Goal: Task Accomplishment & Management: Manage account settings

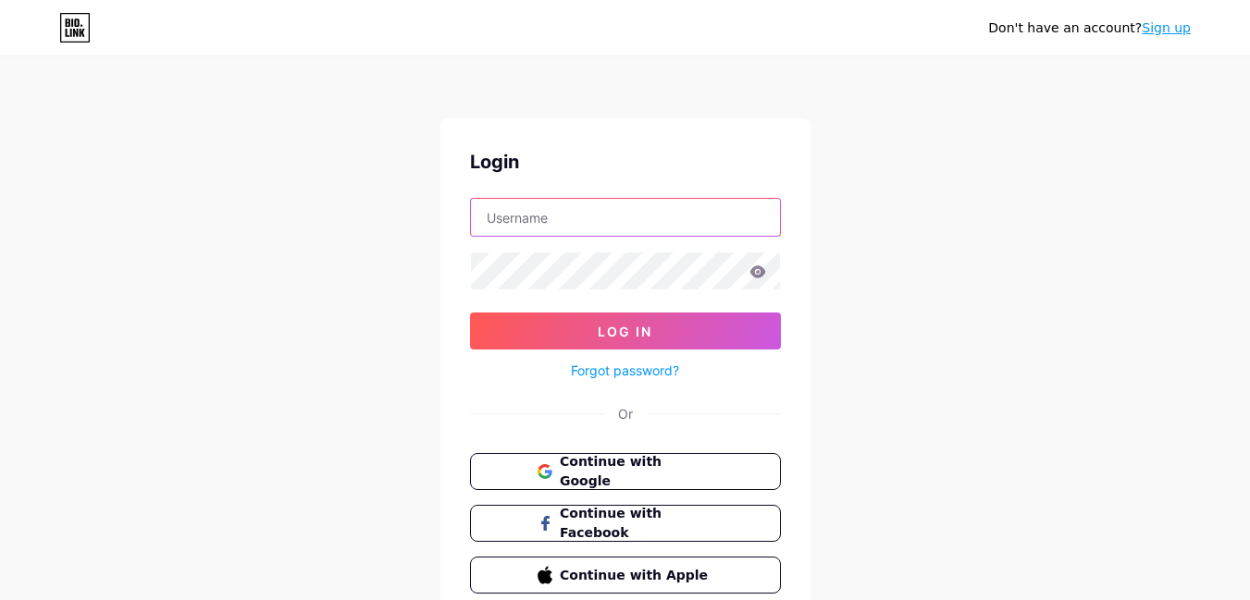
click at [538, 232] on input "text" at bounding box center [625, 217] width 309 height 37
paste input "great_magik_musik"
type input "great_magik_musik"
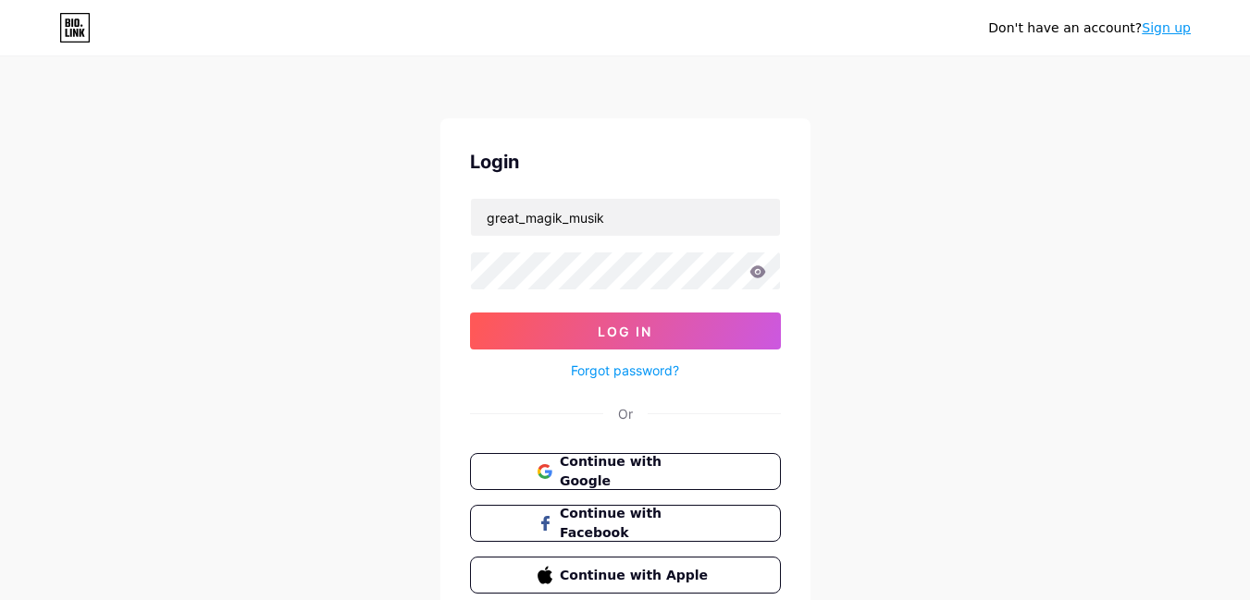
click at [615, 368] on link "Forgot password?" at bounding box center [625, 370] width 108 height 19
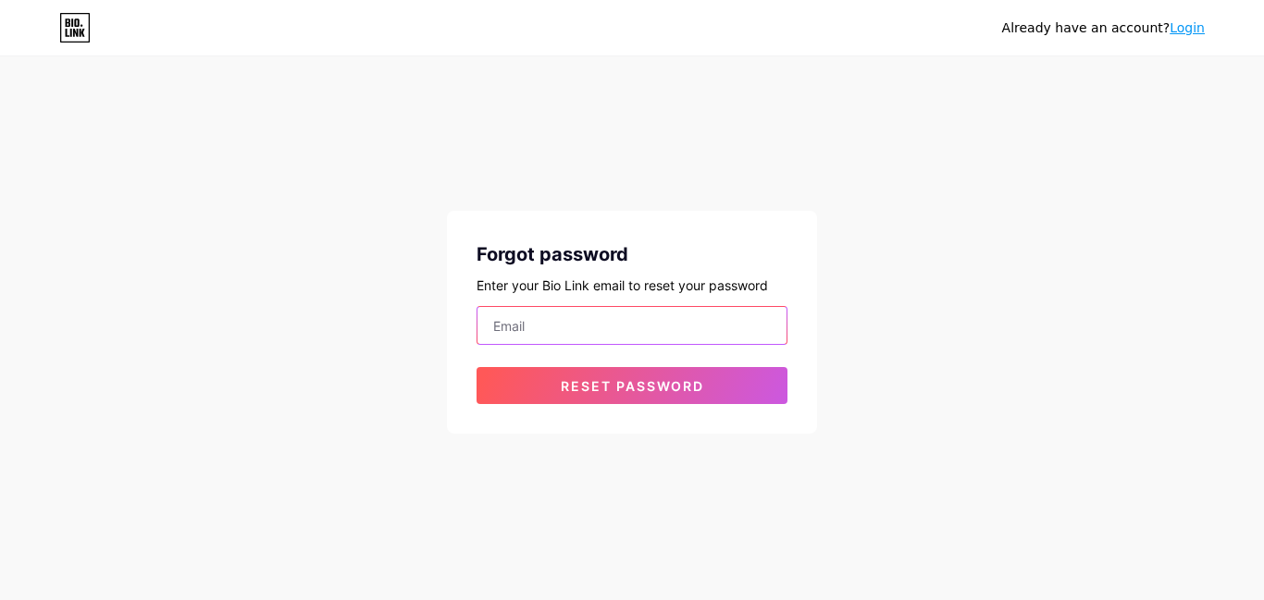
click at [528, 332] on input "email" at bounding box center [631, 325] width 309 height 37
paste input "[EMAIL_ADDRESS][DOMAIN_NAME]"
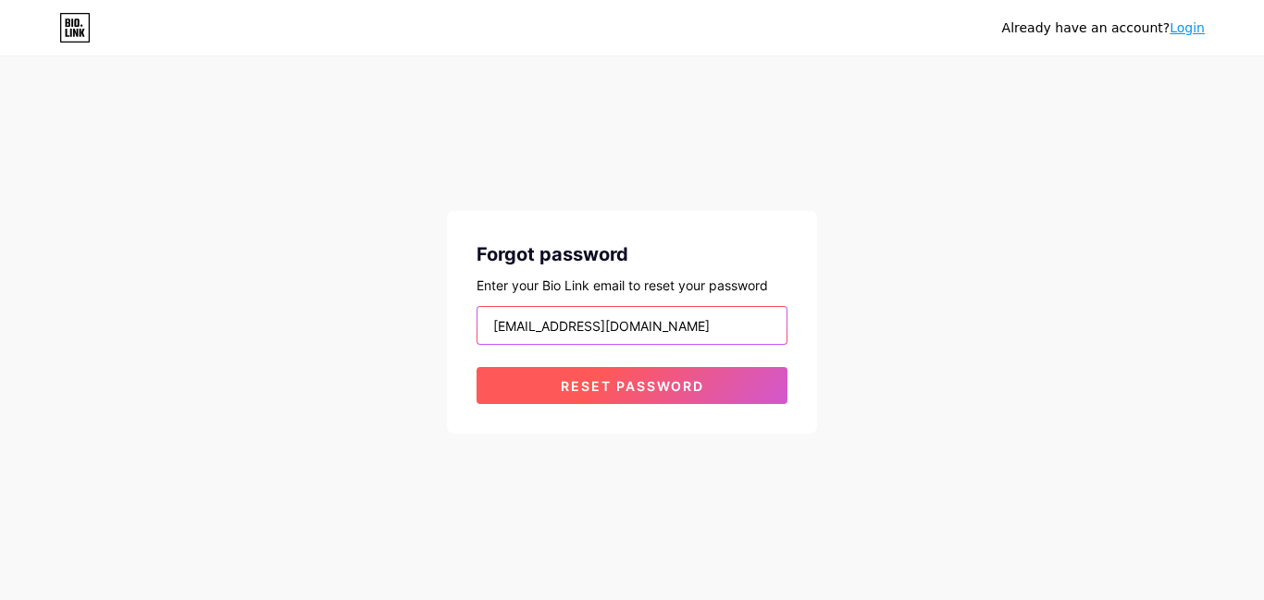
type input "[EMAIL_ADDRESS][DOMAIN_NAME]"
click at [617, 386] on span "Reset password" at bounding box center [632, 386] width 143 height 16
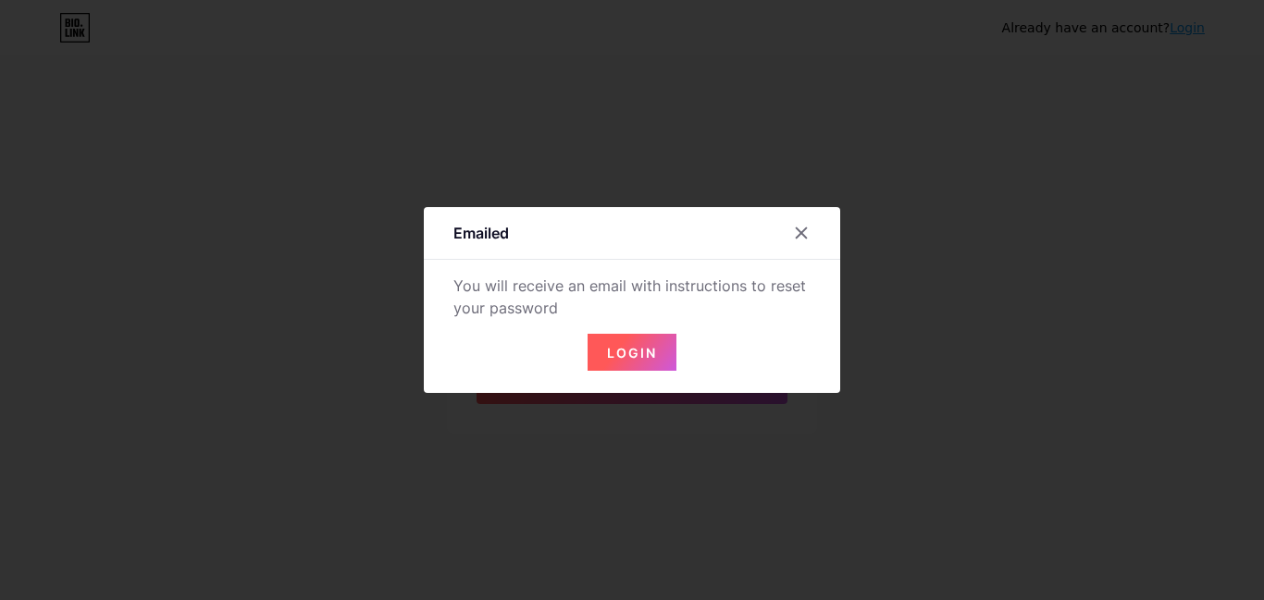
click at [637, 355] on span "Login" at bounding box center [632, 353] width 50 height 16
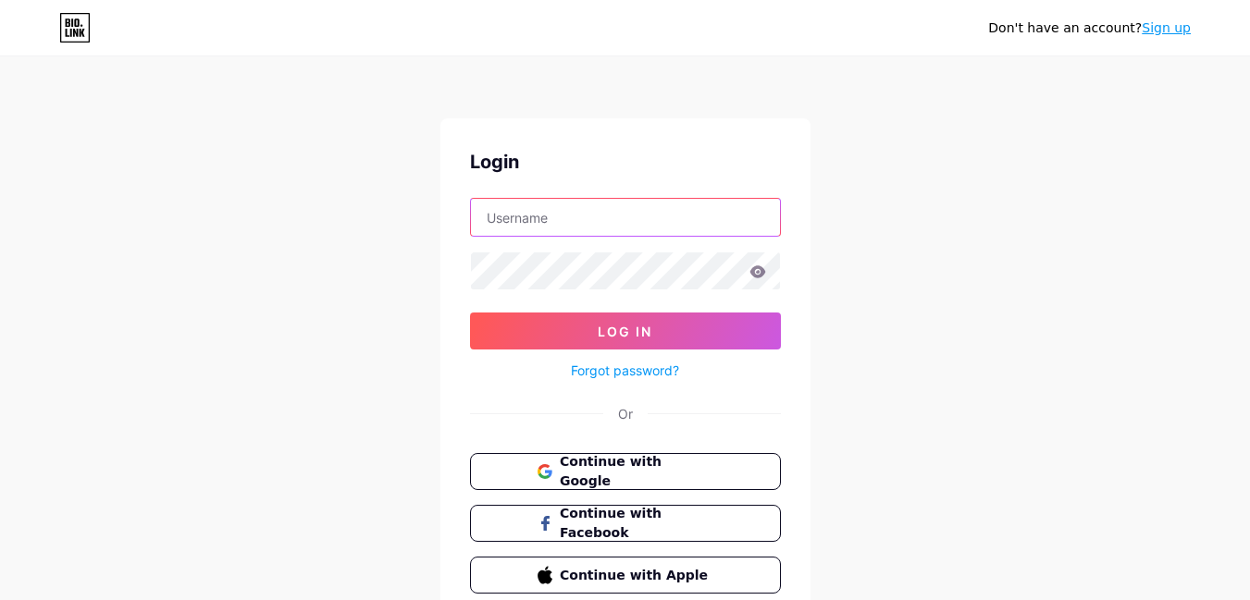
click at [579, 225] on input "text" at bounding box center [625, 217] width 309 height 37
type input "[EMAIL_ADDRESS][DOMAIN_NAME]"
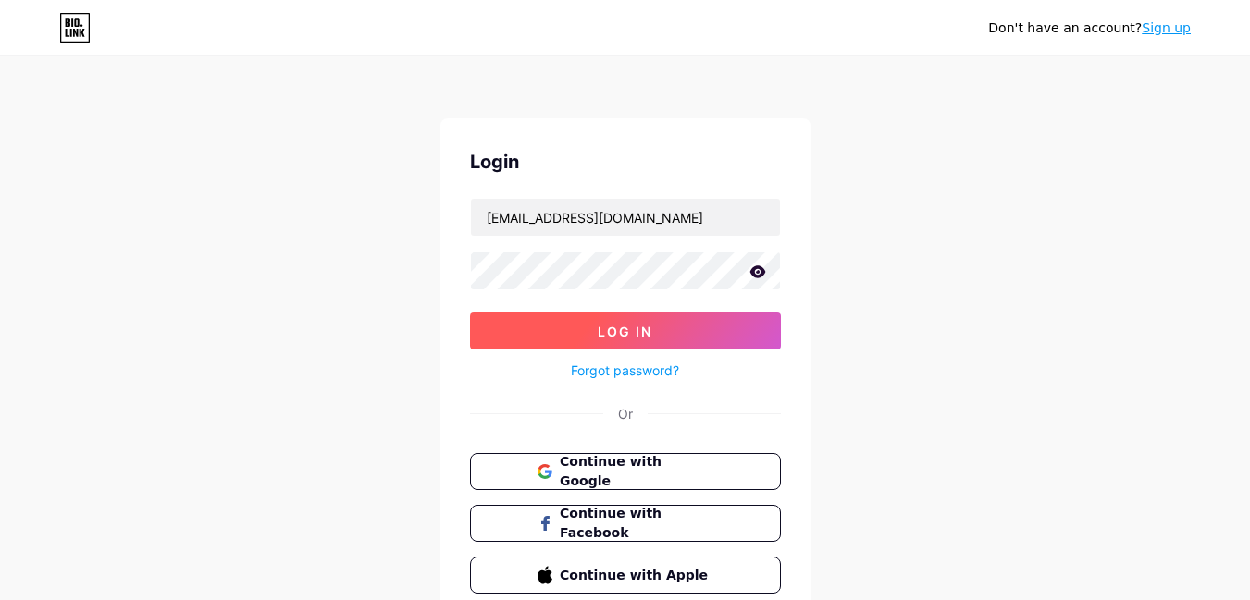
click at [674, 339] on button "Log In" at bounding box center [625, 331] width 311 height 37
